Goal: Information Seeking & Learning: Find specific fact

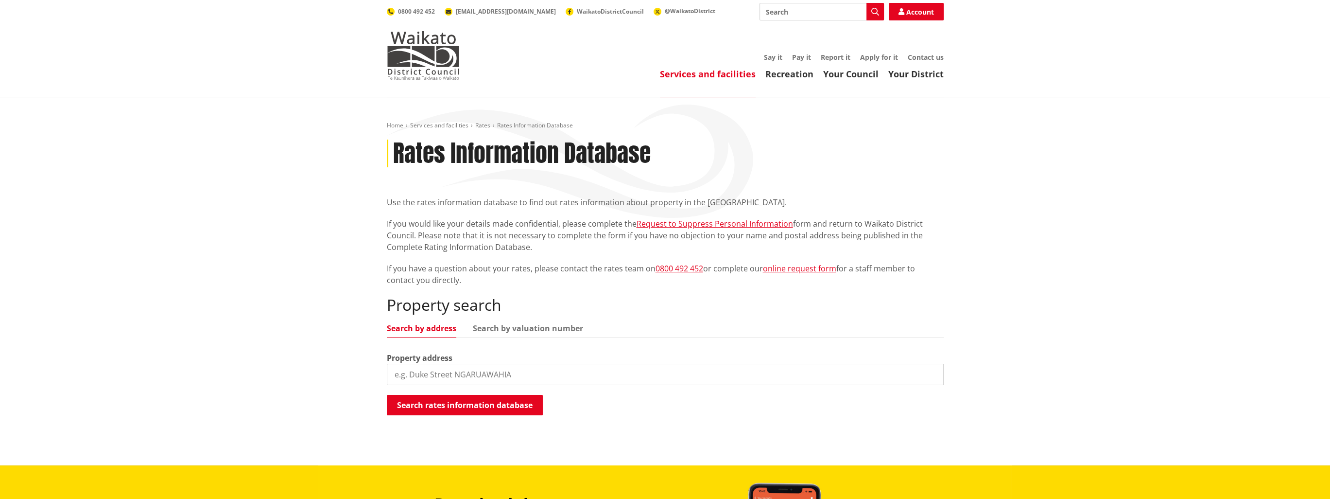
click at [430, 371] on input "search" at bounding box center [665, 374] width 557 height 21
type input "8 rylstone way"
click at [431, 403] on button "Search rates information database" at bounding box center [465, 405] width 156 height 20
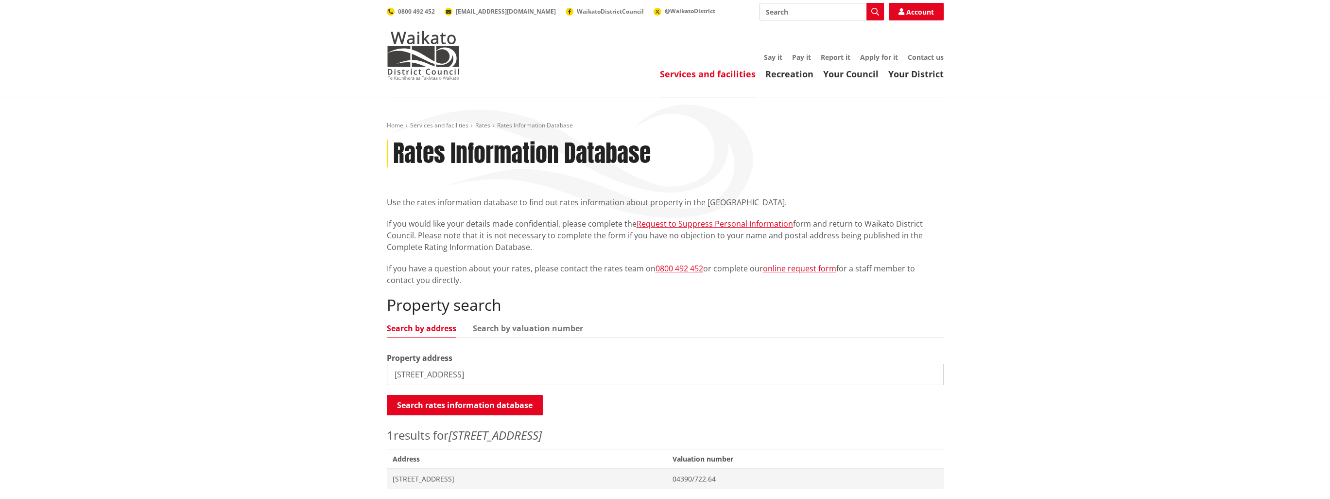
scroll to position [97, 0]
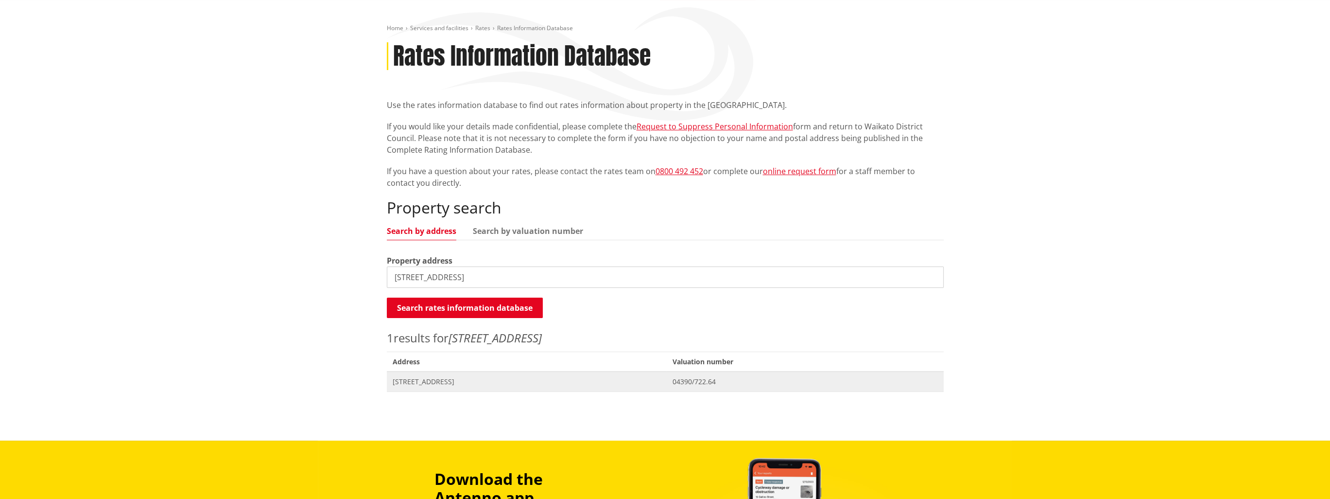
click at [453, 380] on span "[STREET_ADDRESS]" at bounding box center [527, 382] width 269 height 10
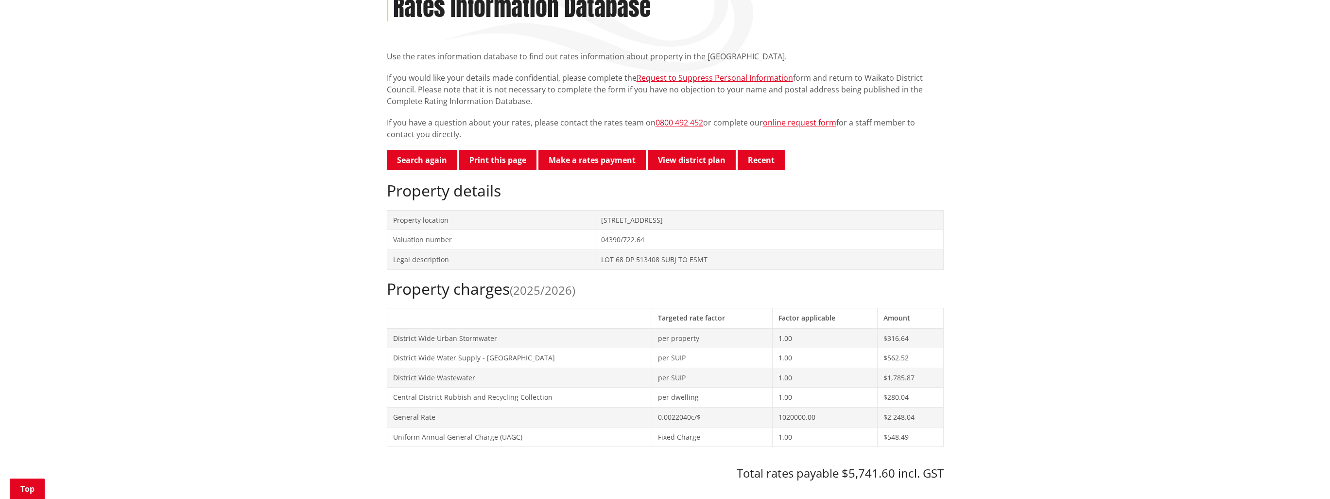
scroll to position [194, 0]
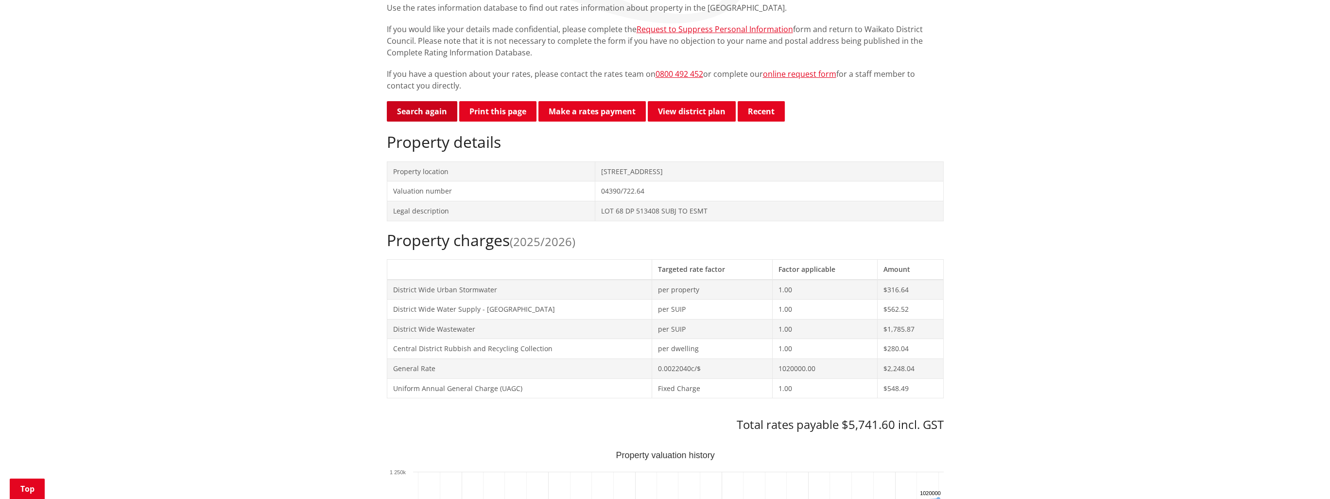
click at [432, 109] on link "Search again" at bounding box center [422, 111] width 70 height 20
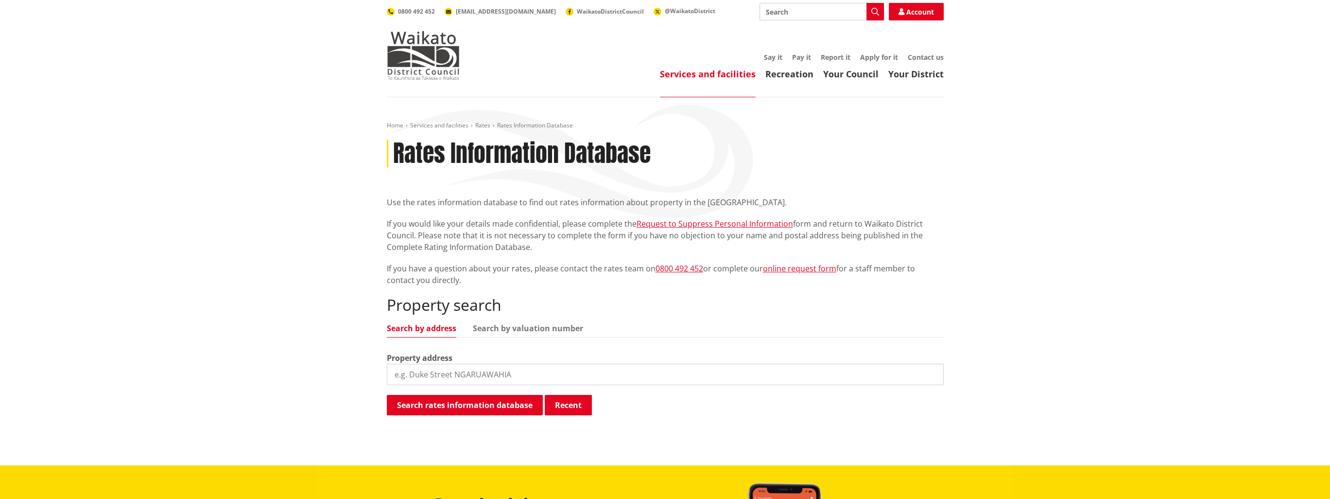
drag, startPoint x: 529, startPoint y: 370, endPoint x: 435, endPoint y: 367, distance: 93.8
click at [435, 367] on input "search" at bounding box center [665, 374] width 557 height 21
type input "16 bragato way"
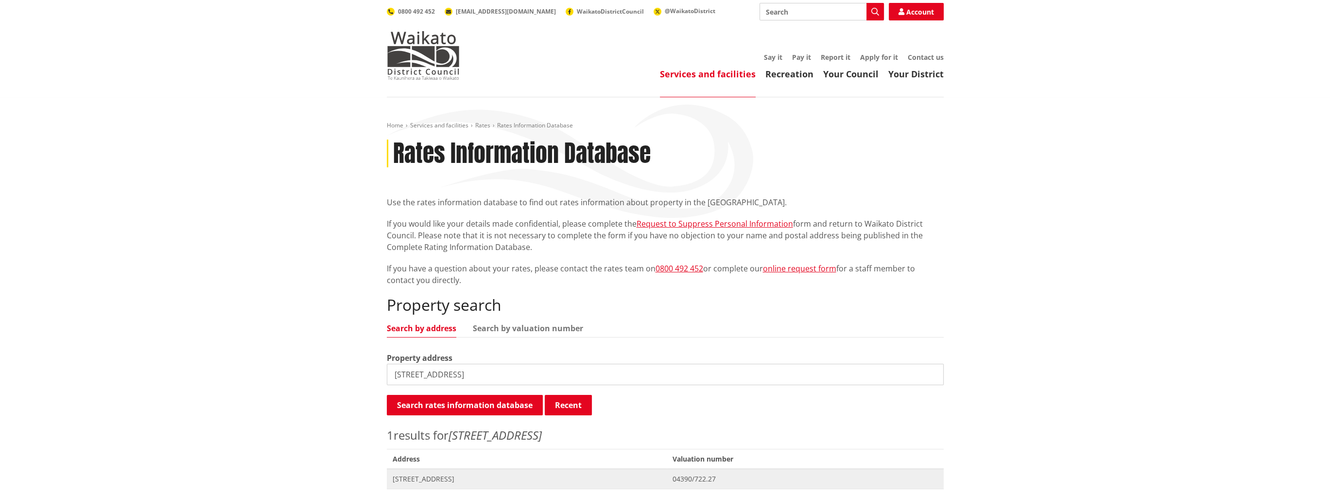
click at [424, 476] on span "[STREET_ADDRESS]" at bounding box center [527, 479] width 269 height 10
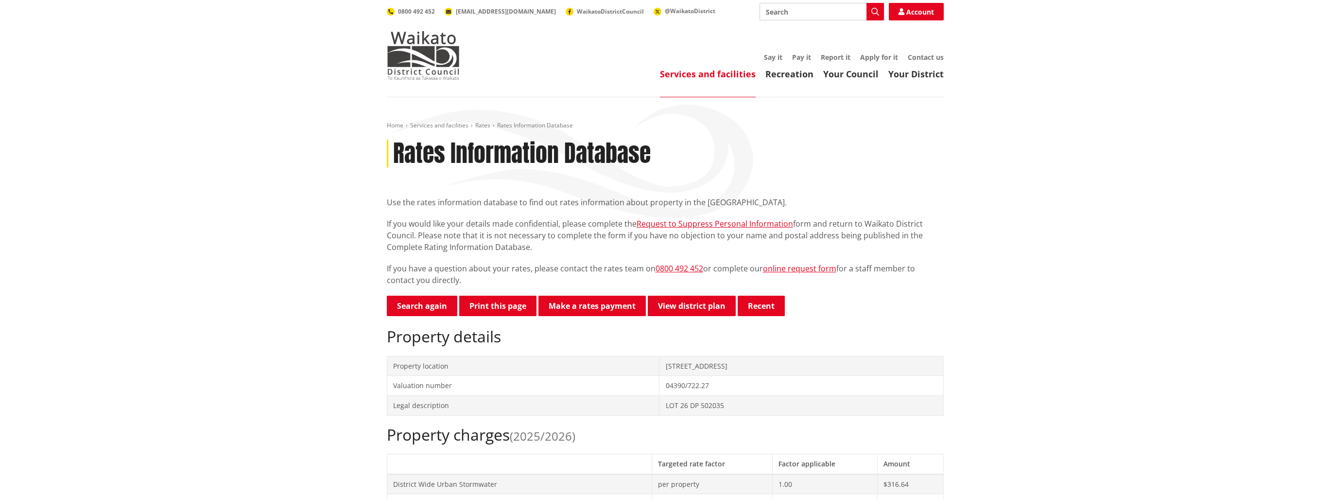
scroll to position [194, 0]
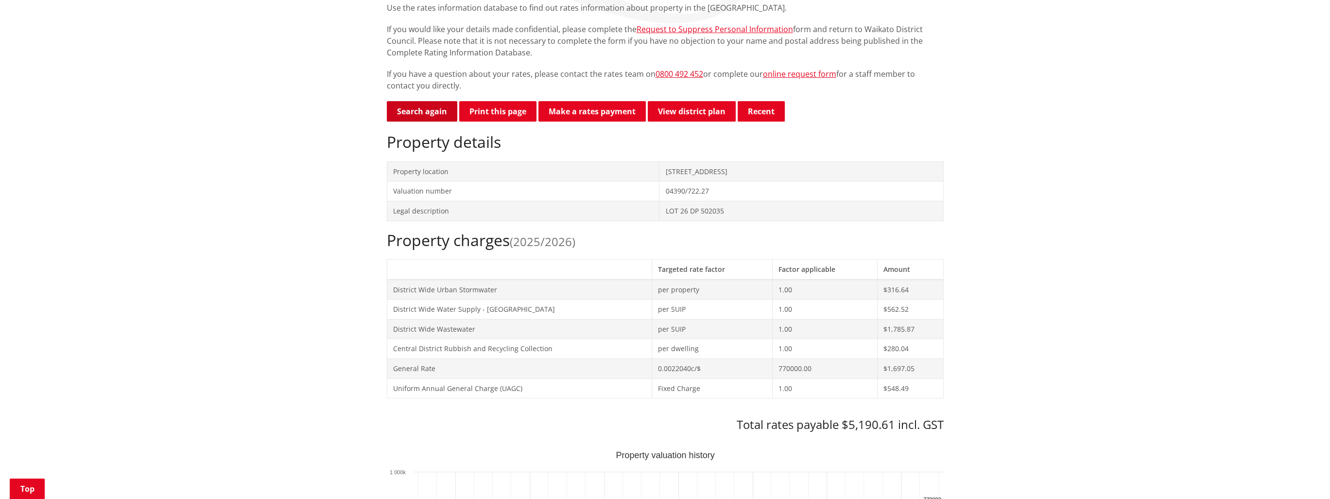
click at [414, 113] on link "Search again" at bounding box center [422, 111] width 70 height 20
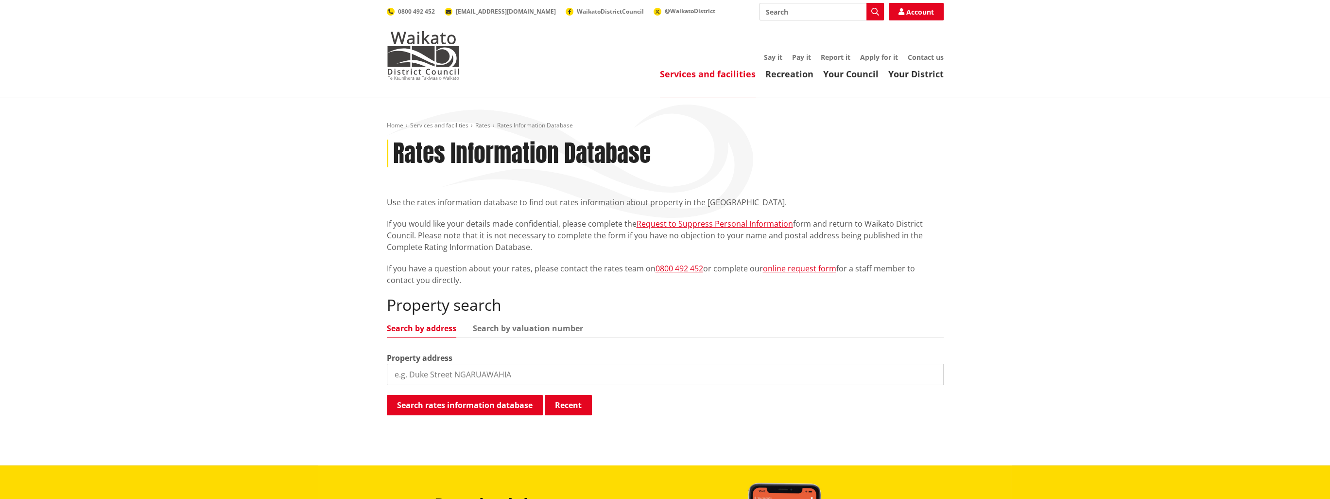
drag, startPoint x: 523, startPoint y: 379, endPoint x: 424, endPoint y: 362, distance: 100.6
click at [424, 362] on div "Property address" at bounding box center [665, 368] width 557 height 33
type input "[STREET_ADDRESS]"
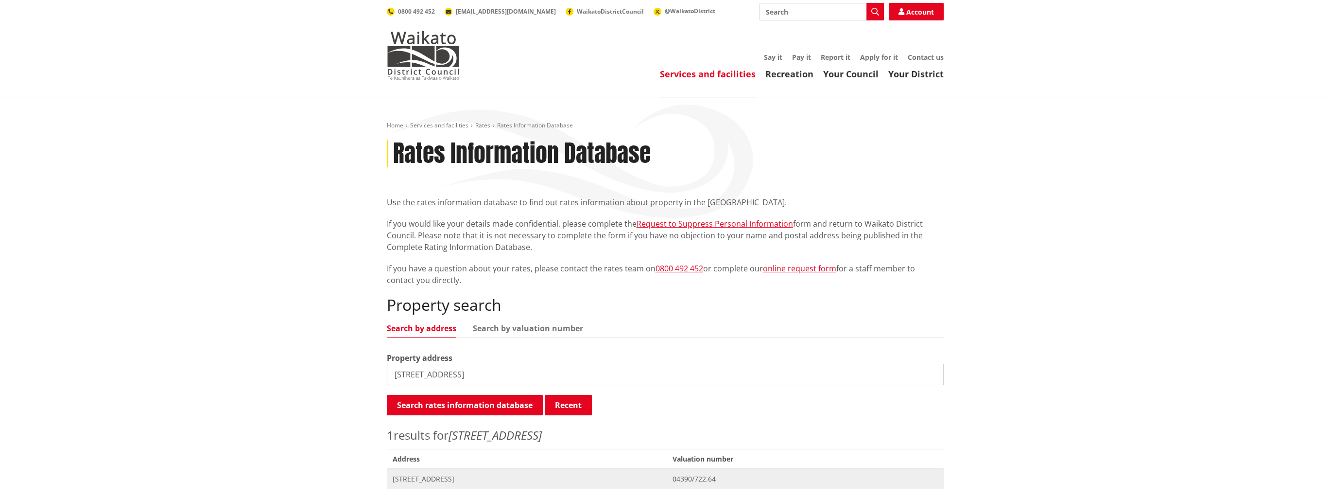
click at [436, 478] on span "[STREET_ADDRESS]" at bounding box center [527, 479] width 269 height 10
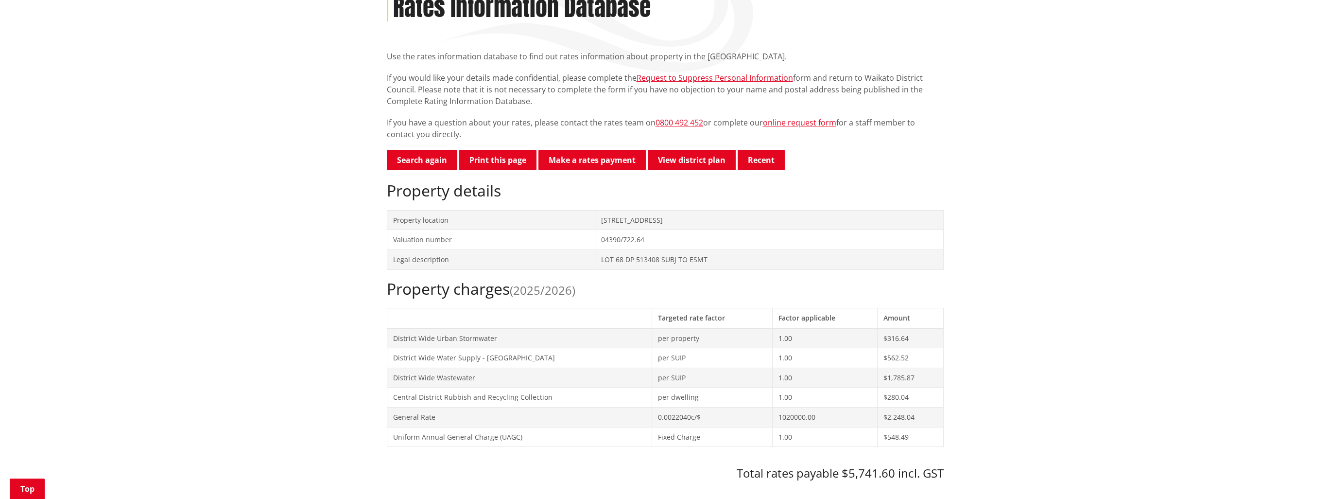
scroll to position [194, 0]
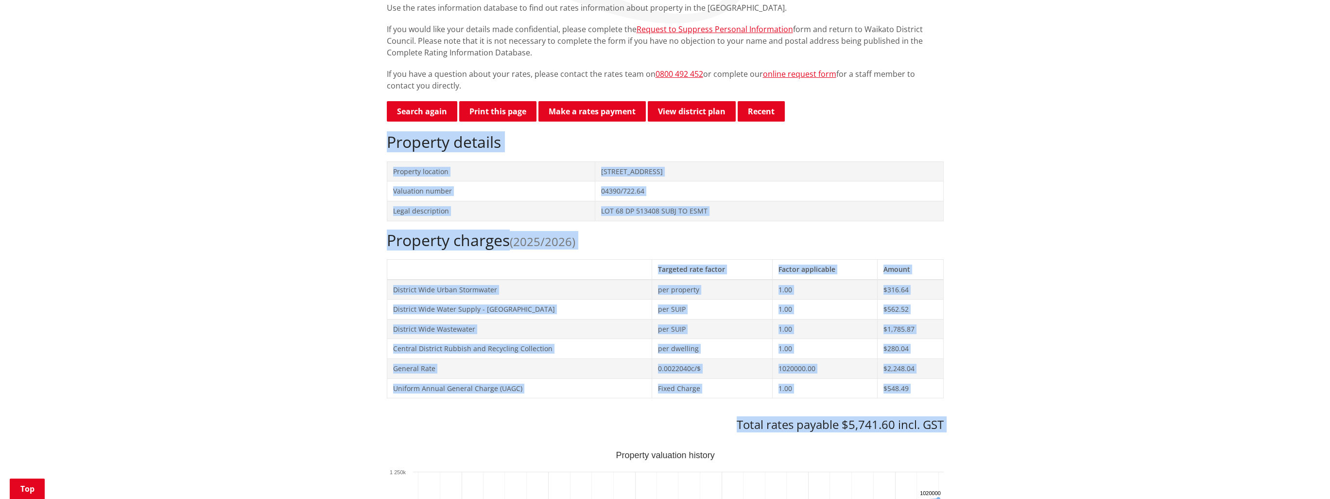
drag, startPoint x: 367, startPoint y: 136, endPoint x: 1093, endPoint y: 467, distance: 797.3
copy div "Property details Property location [STREET_ADDRESS] Valuation number 04390/722.…"
drag, startPoint x: 376, startPoint y: 144, endPoint x: 1071, endPoint y: 444, distance: 757.1
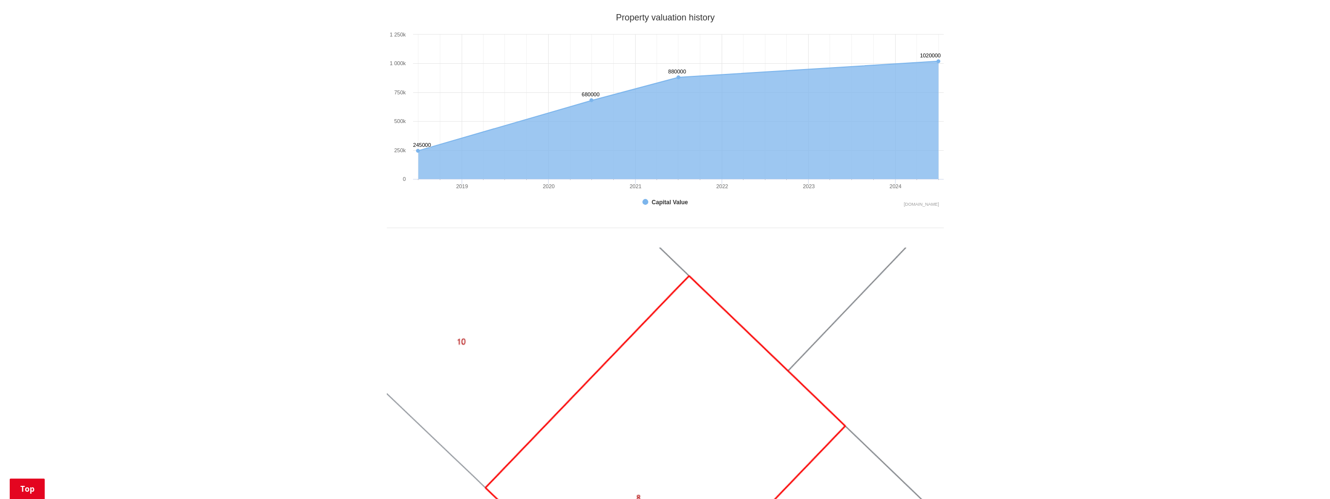
scroll to position [340, 0]
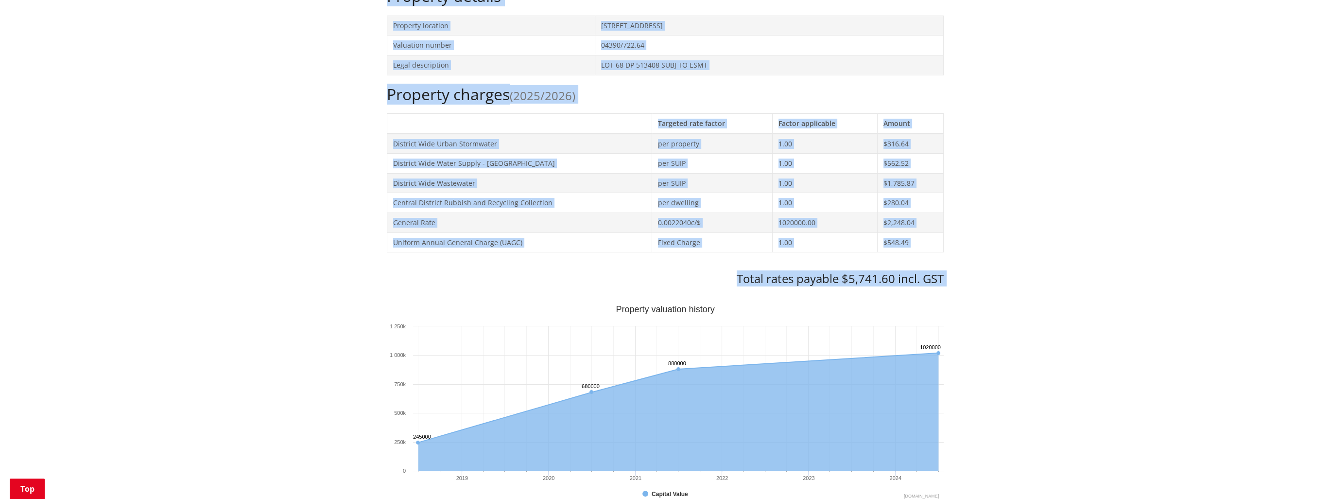
copy div "Property details Property location [STREET_ADDRESS] Valuation number 04390/722.…"
click at [126, 119] on div "Home Services and facilities Rates Rates Information Database Rates Information…" at bounding box center [665, 418] width 1330 height 1322
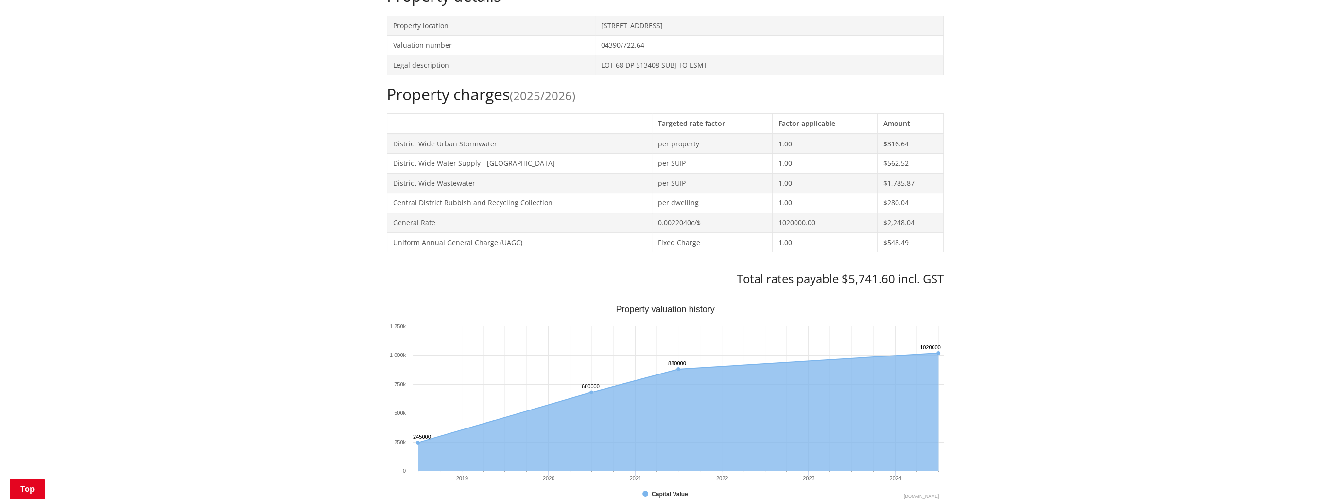
scroll to position [49, 0]
